Goal: Information Seeking & Learning: Learn about a topic

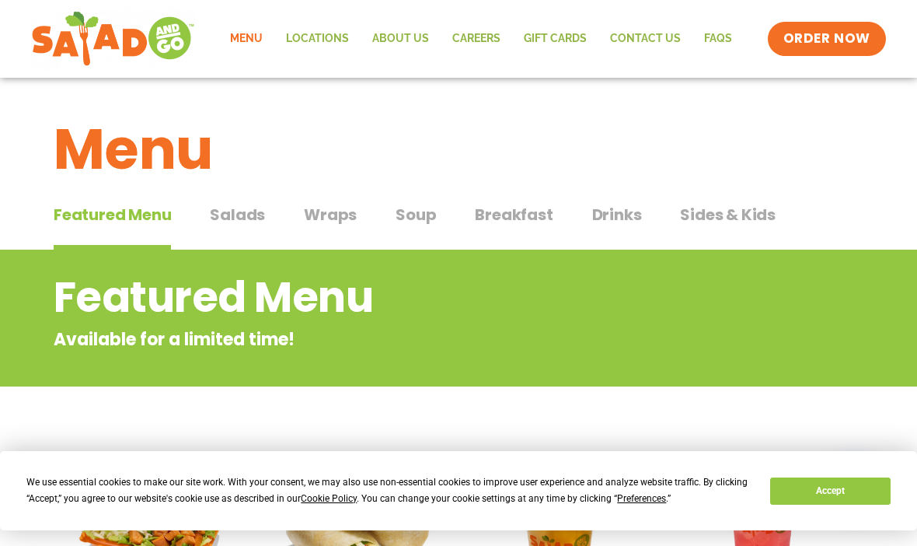
click at [240, 222] on span "Salads" at bounding box center [237, 214] width 55 height 23
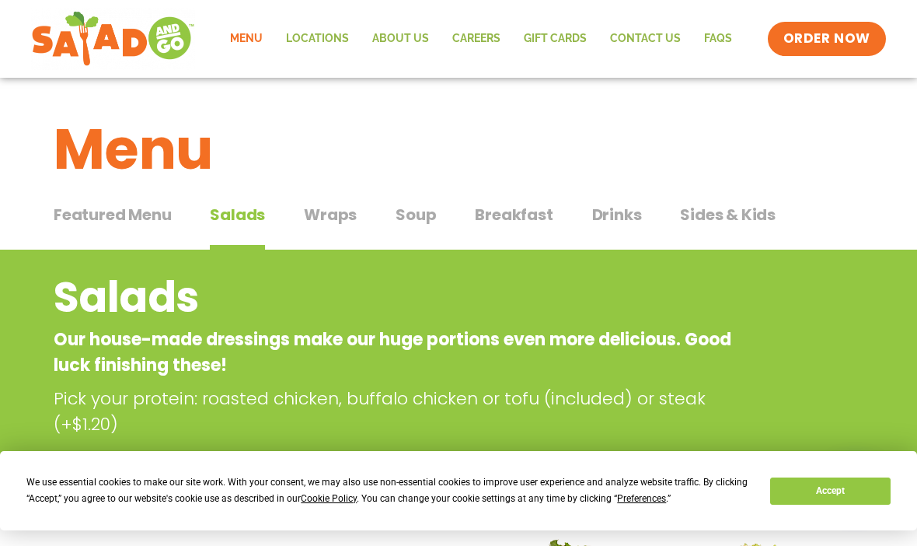
click at [330, 228] on button "Wraps Wraps" at bounding box center [330, 226] width 53 height 47
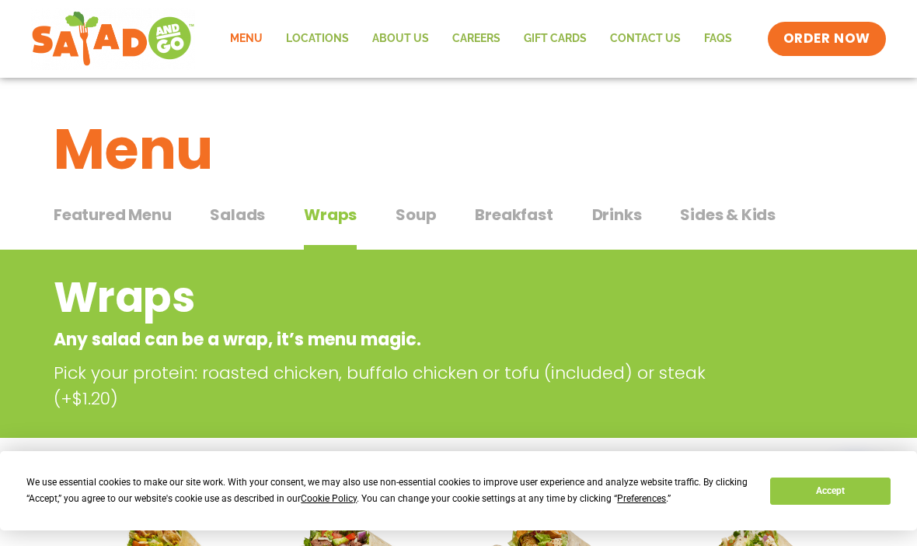
click at [528, 204] on span "Breakfast" at bounding box center [514, 214] width 78 height 23
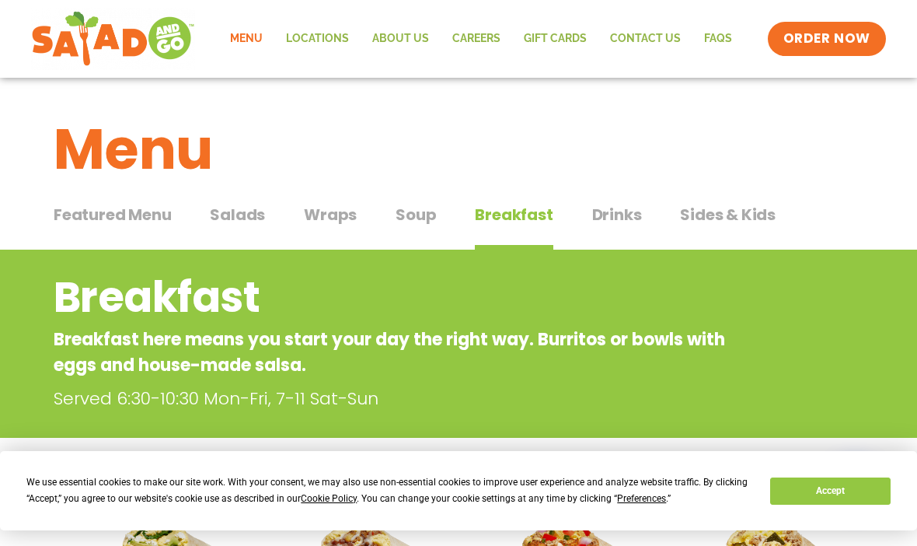
click at [623, 221] on span "Drinks" at bounding box center [617, 214] width 50 height 23
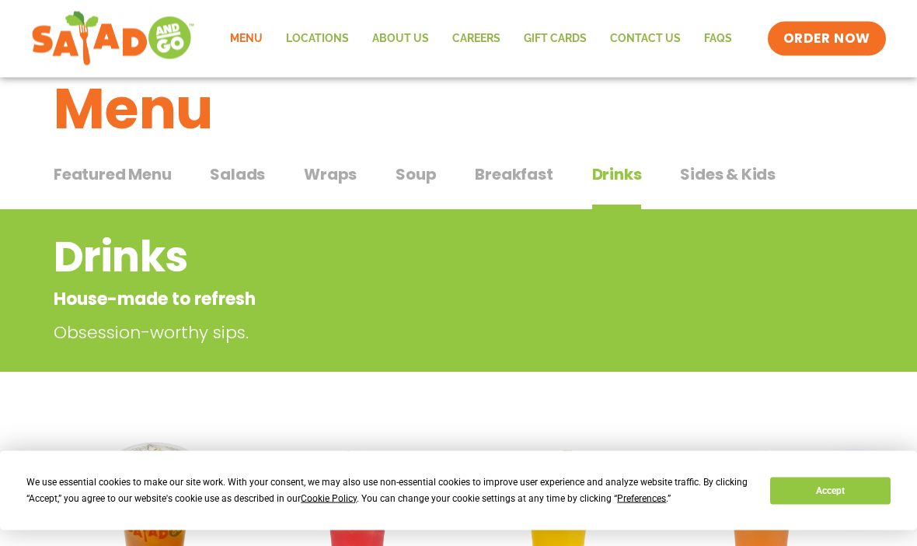
click at [759, 179] on span "Sides & Kids" at bounding box center [728, 174] width 96 height 23
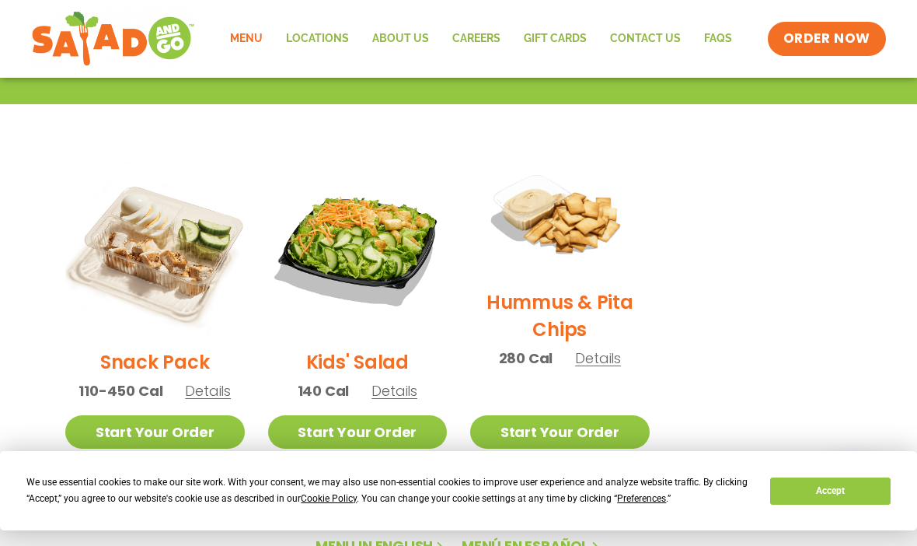
scroll to position [302, 0]
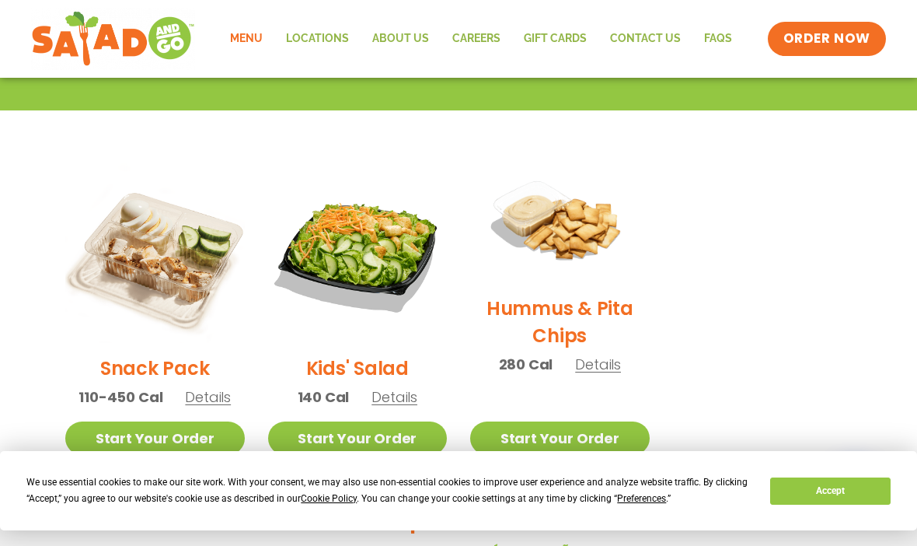
click at [612, 361] on span "Details" at bounding box center [598, 363] width 46 height 19
click at [587, 316] on h2 "Hummus & Pita Chips" at bounding box center [560, 322] width 180 height 54
click at [576, 232] on img at bounding box center [560, 223] width 180 height 120
click at [898, 313] on section "Sides & Kids Healthy sides and snacks For kids and inner-kids alike. Snack Pack…" at bounding box center [458, 212] width 917 height 529
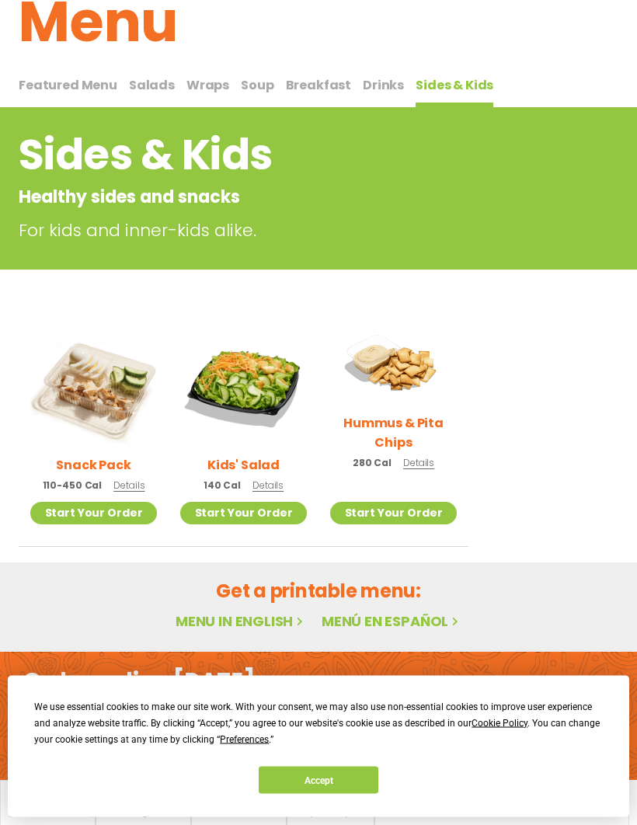
scroll to position [100, 0]
click at [427, 545] on div "We use essential cookies to make our site work. With your consent, we may also …" at bounding box center [319, 746] width 622 height 141
